Goal: Use online tool/utility: Utilize a website feature to perform a specific function

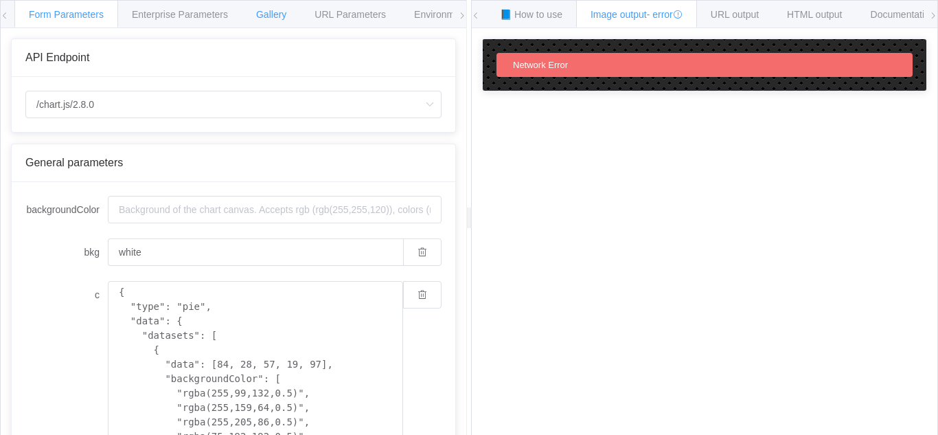
click at [278, 16] on span "Gallery" at bounding box center [271, 14] width 30 height 11
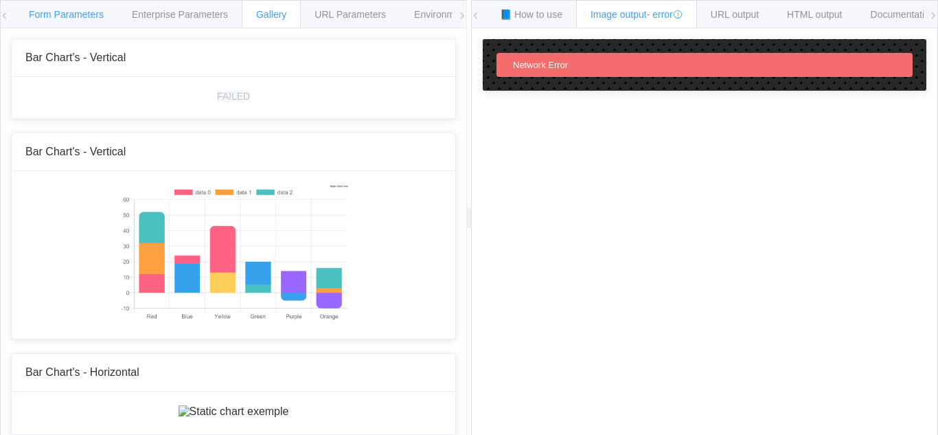
click at [78, 19] on span "Form Parameters" at bounding box center [66, 14] width 75 height 11
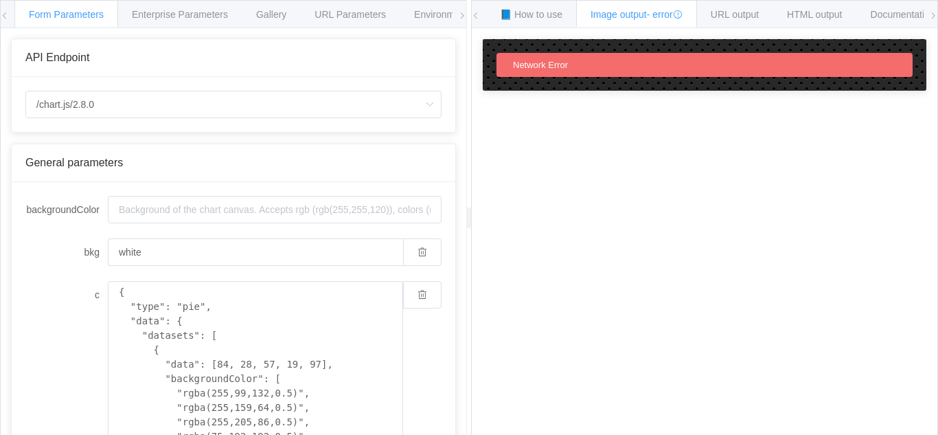
click at [460, 19] on icon at bounding box center [462, 16] width 8 height 8
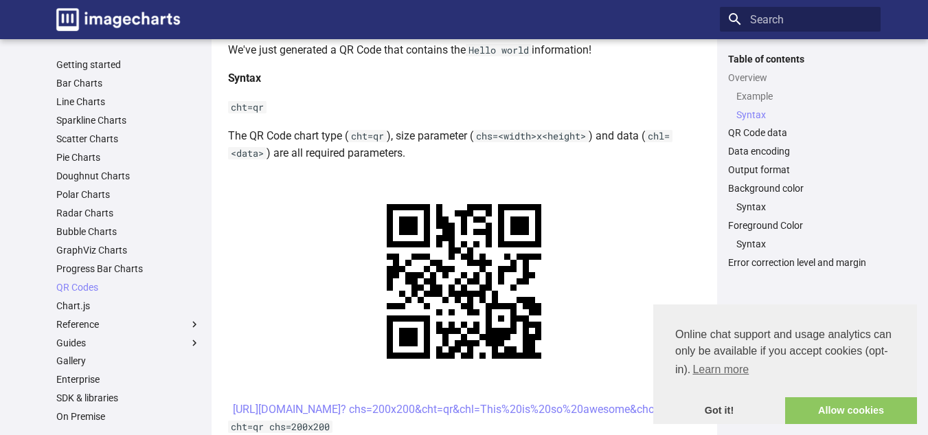
scroll to position [549, 0]
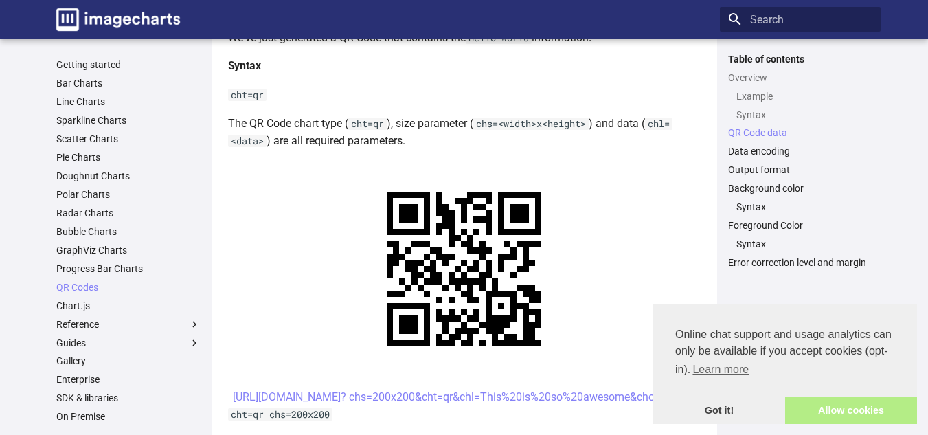
click at [849, 412] on link "Allow cookies" at bounding box center [851, 410] width 132 height 27
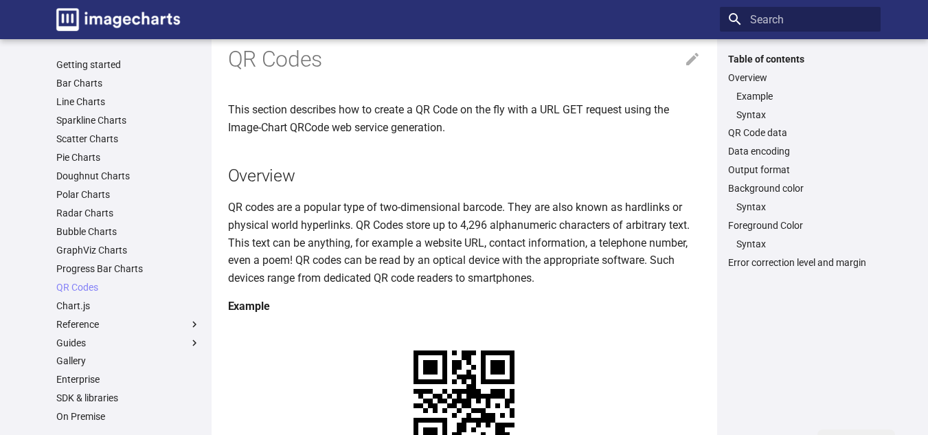
scroll to position [0, 0]
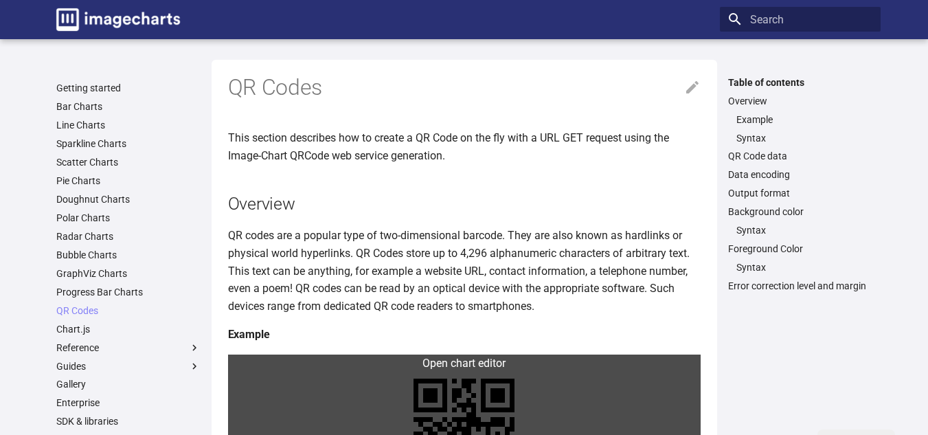
click at [288, 354] on link at bounding box center [464, 428] width 472 height 149
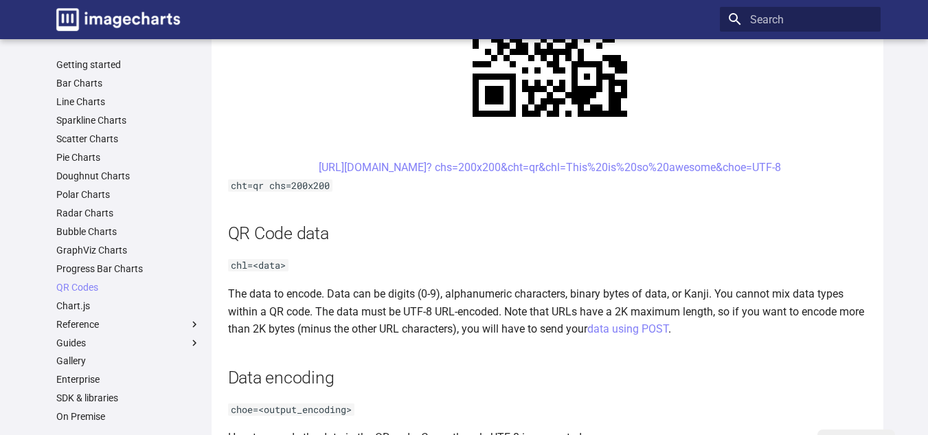
scroll to position [1030, 0]
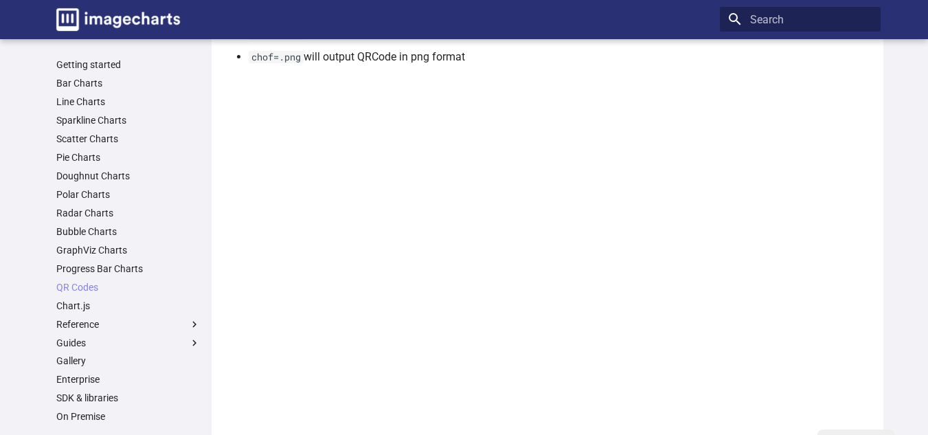
scroll to position [1511, 0]
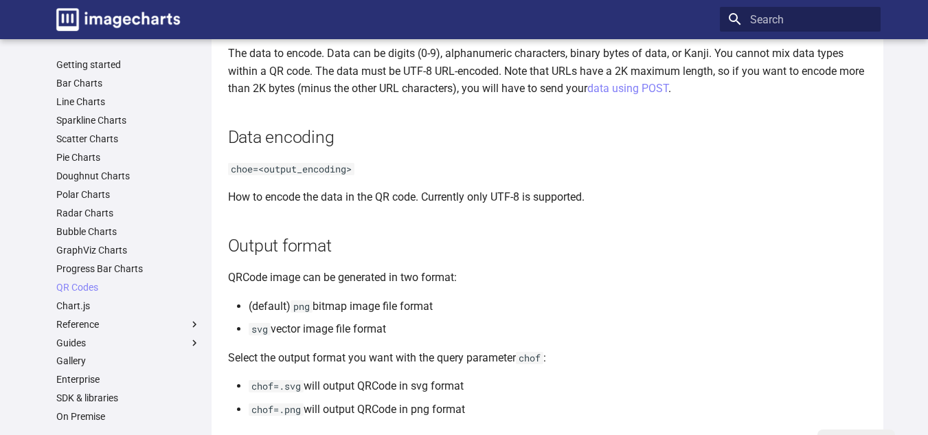
scroll to position [1129, 0]
